Goal: Information Seeking & Learning: Check status

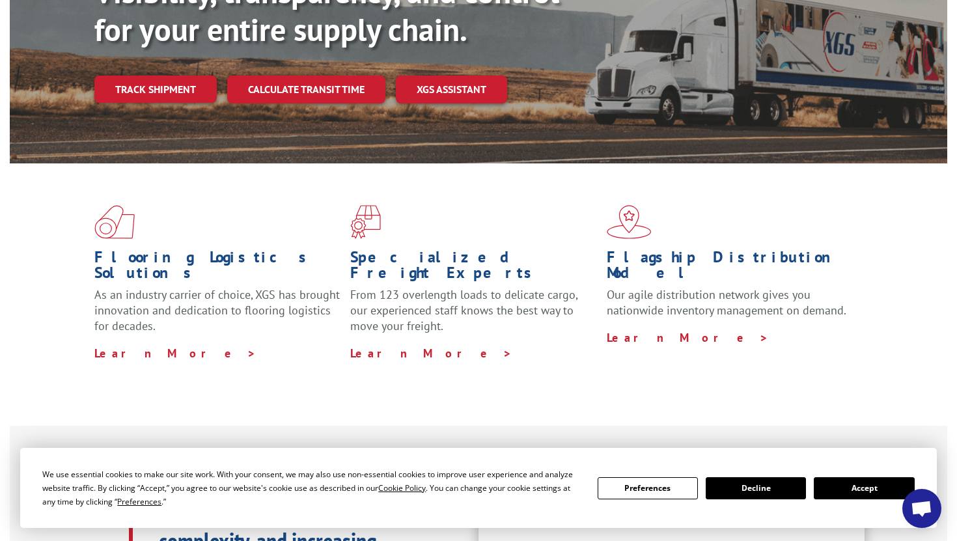
scroll to position [202, 0]
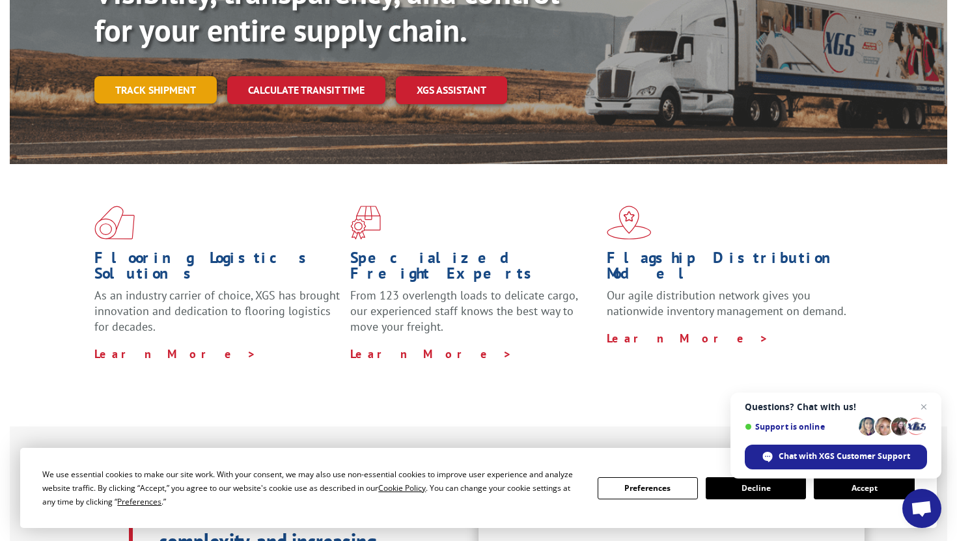
click at [158, 76] on link "Track shipment" at bounding box center [155, 89] width 122 height 27
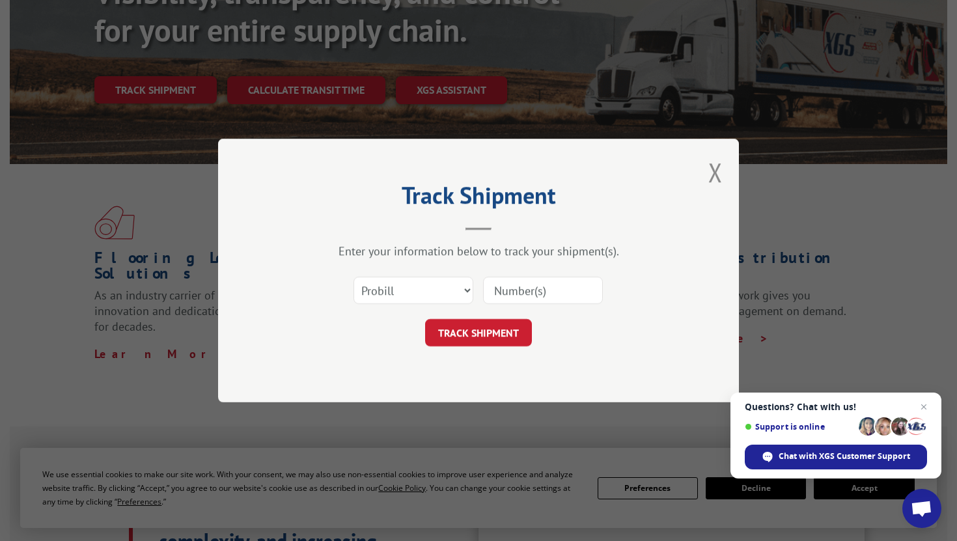
click at [557, 295] on input at bounding box center [543, 290] width 120 height 27
paste input "17009341"
type input "17009341"
click at [512, 327] on button "TRACK SHIPMENT" at bounding box center [478, 332] width 107 height 27
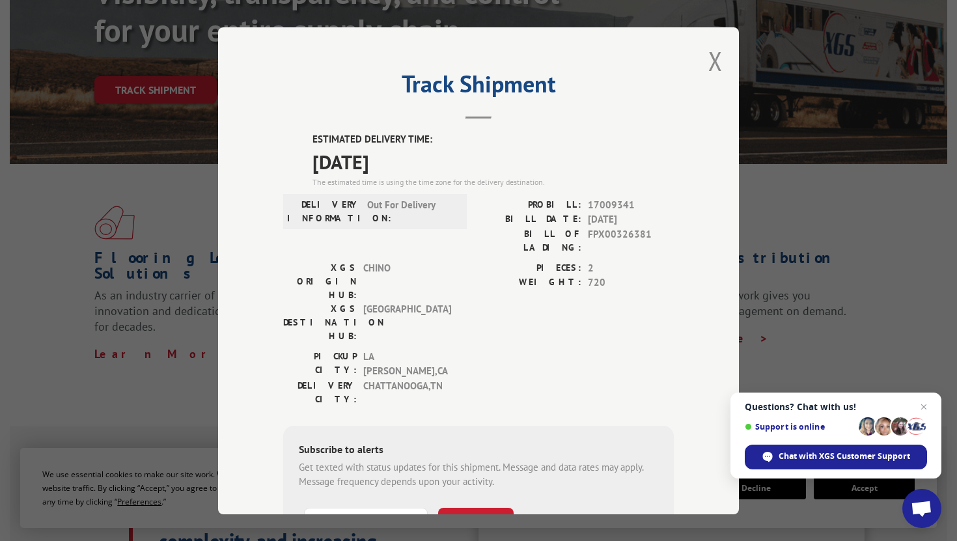
drag, startPoint x: 316, startPoint y: 139, endPoint x: 456, endPoint y: 152, distance: 140.5
click at [456, 152] on div "ESTIMATED DELIVERY TIME: [DATE] The estimated time is using the time zone for t…" at bounding box center [492, 160] width 361 height 56
click at [456, 152] on span "[DATE]" at bounding box center [492, 160] width 361 height 29
click at [710, 60] on button "Close modal" at bounding box center [715, 61] width 14 height 35
